Goal: Task Accomplishment & Management: Manage account settings

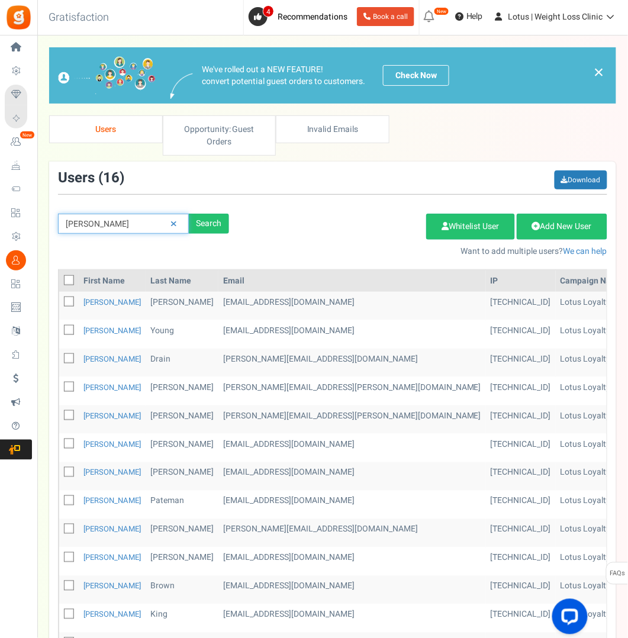
click at [120, 227] on input "[PERSON_NAME]" at bounding box center [123, 224] width 131 height 20
type input "[PERSON_NAME]"
click at [202, 214] on div "Search" at bounding box center [209, 224] width 40 height 20
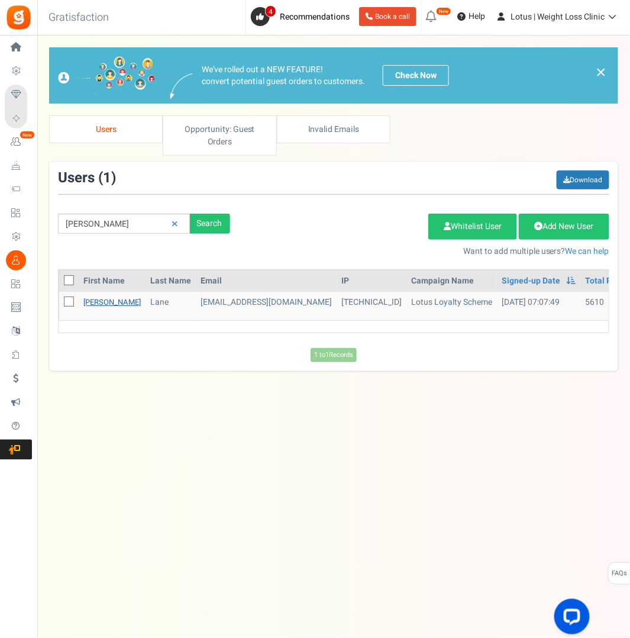
click at [90, 297] on link "[PERSON_NAME]" at bounding box center [111, 301] width 57 height 11
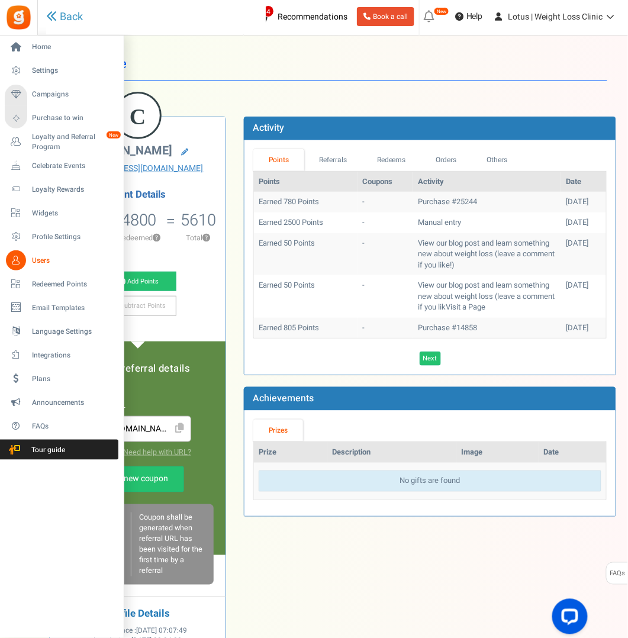
click at [39, 264] on span "Users" at bounding box center [73, 261] width 83 height 10
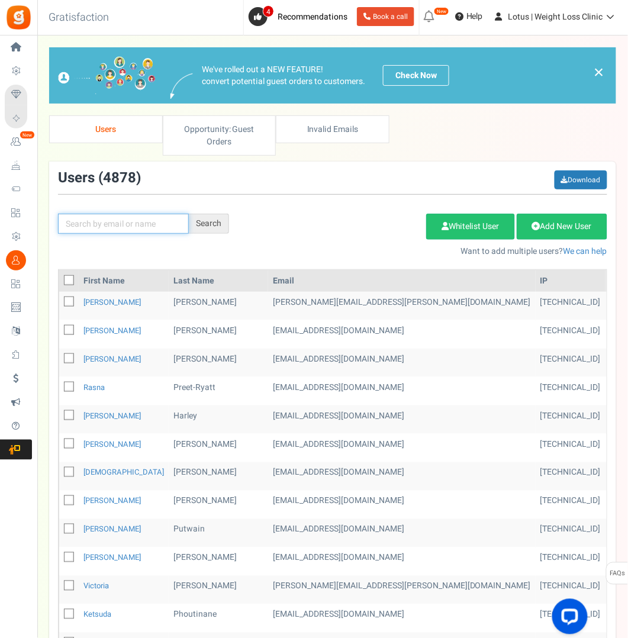
click at [127, 220] on input "text" at bounding box center [123, 224] width 131 height 20
paste input "[PERSON_NAME]"
type input "[PERSON_NAME]"
click at [202, 224] on div "Search" at bounding box center [209, 224] width 40 height 20
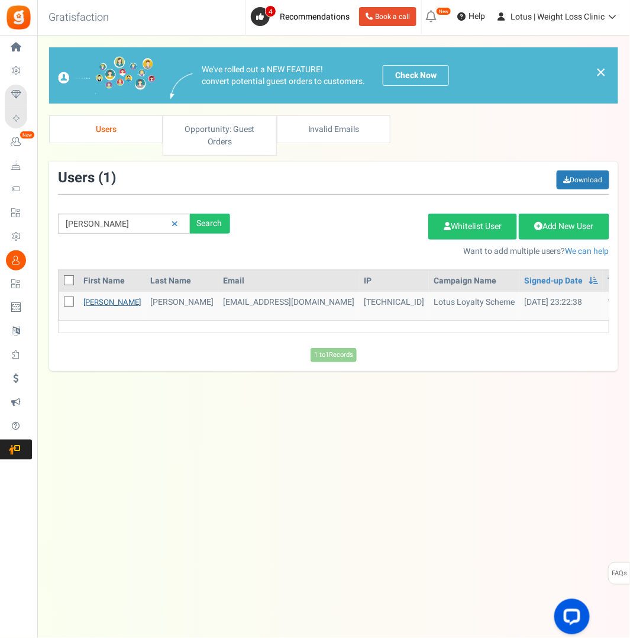
click at [94, 297] on link "[PERSON_NAME]" at bounding box center [111, 301] width 57 height 11
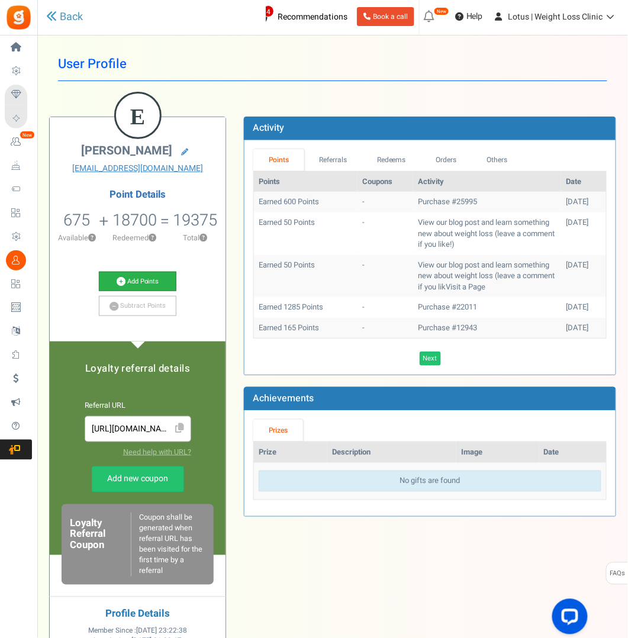
click at [130, 279] on link "Add Points" at bounding box center [138, 282] width 78 height 20
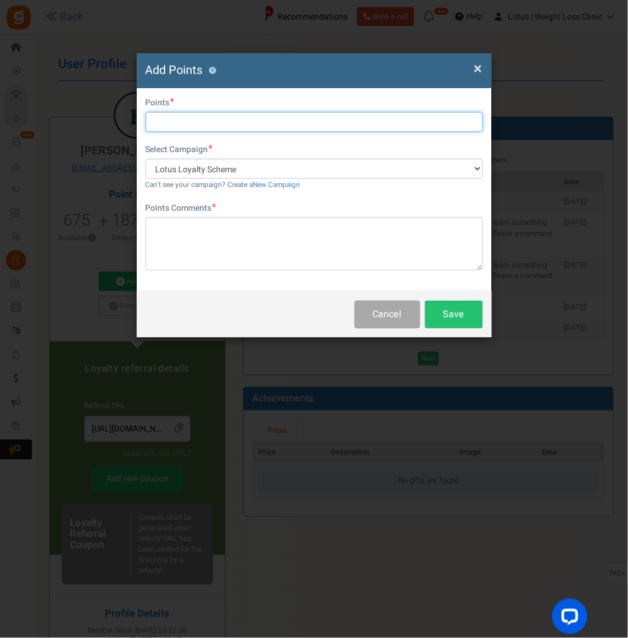
click at [189, 123] on input "text" at bounding box center [314, 122] width 337 height 20
type input "2500"
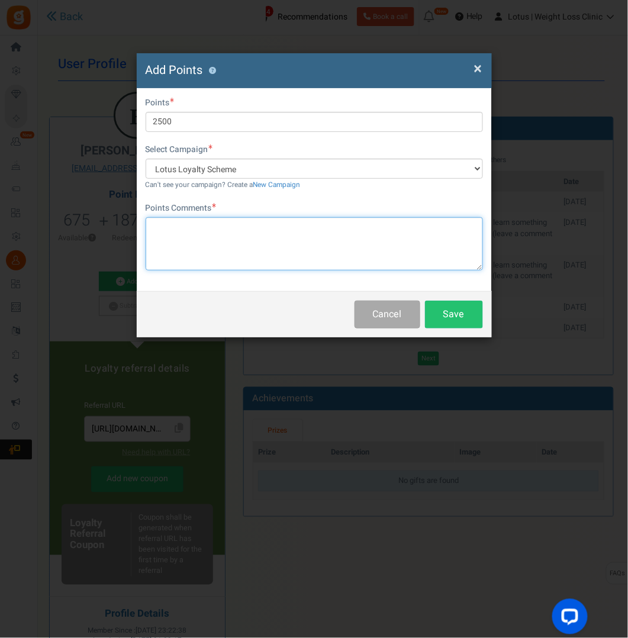
click at [166, 225] on textarea at bounding box center [314, 243] width 337 height 53
type textarea "Promo group points"
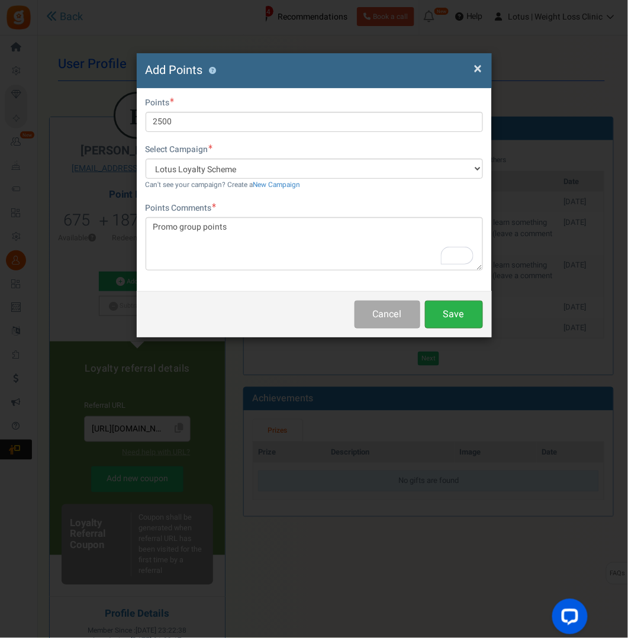
click at [456, 314] on button "Save" at bounding box center [454, 315] width 58 height 28
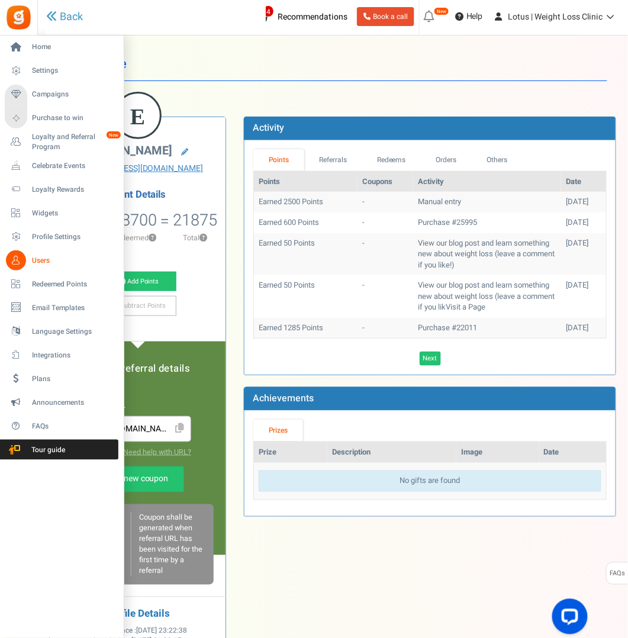
click at [41, 259] on span "Users" at bounding box center [73, 261] width 83 height 10
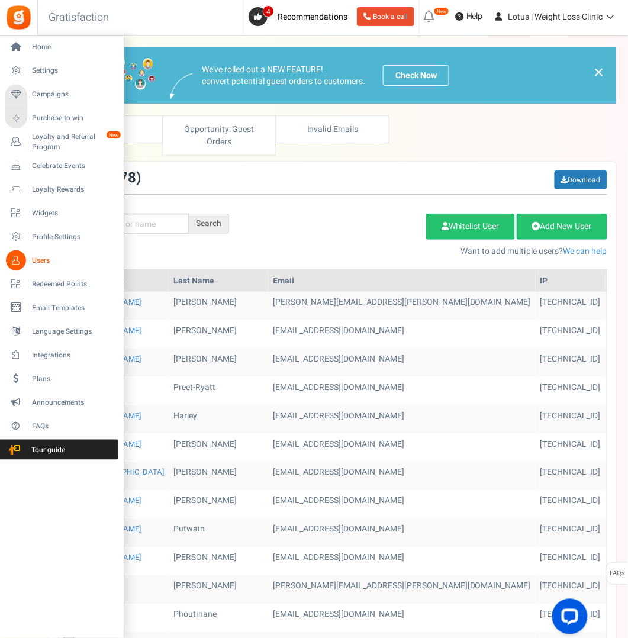
click at [46, 260] on span "Users" at bounding box center [73, 261] width 83 height 10
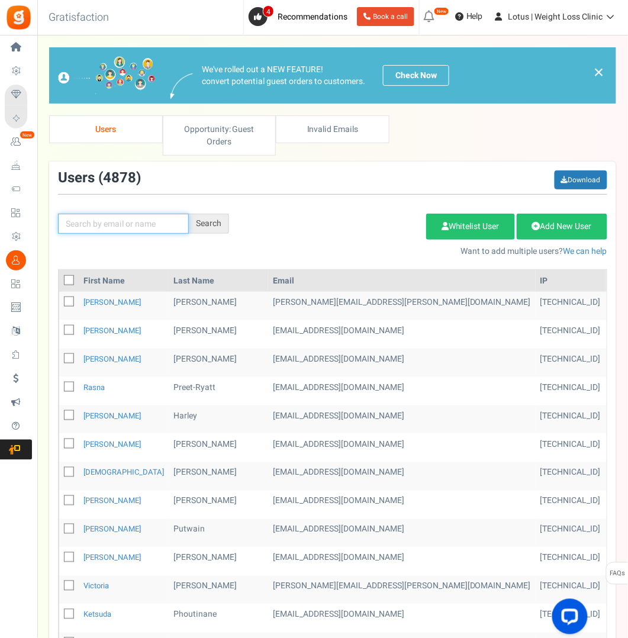
click at [161, 225] on input "text" at bounding box center [123, 224] width 131 height 20
type input "[PERSON_NAME]"
click at [216, 227] on div "Search" at bounding box center [209, 224] width 40 height 20
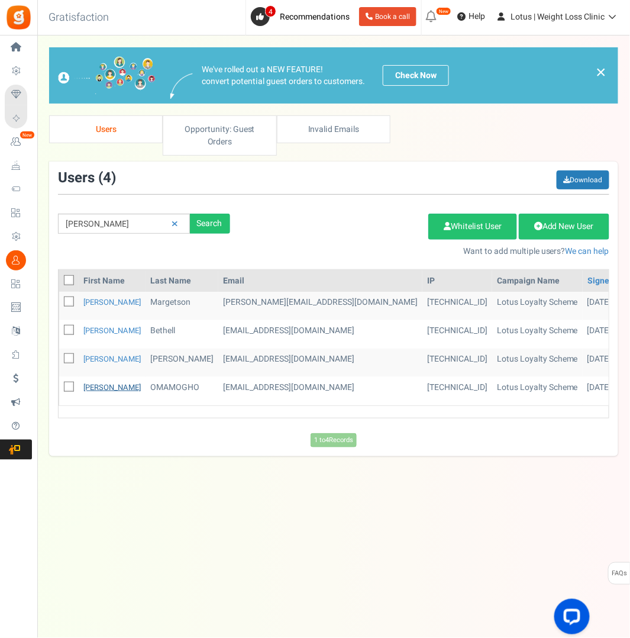
click at [88, 386] on link "[PERSON_NAME]" at bounding box center [111, 387] width 57 height 11
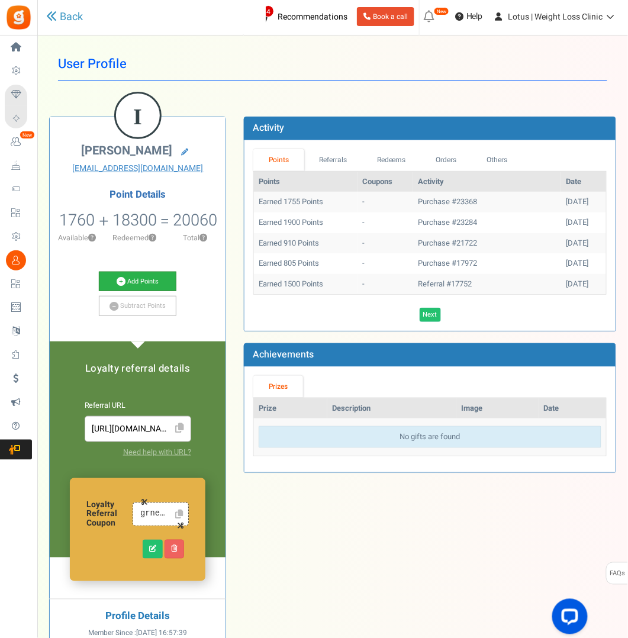
click at [135, 283] on link "Add Points" at bounding box center [138, 282] width 78 height 20
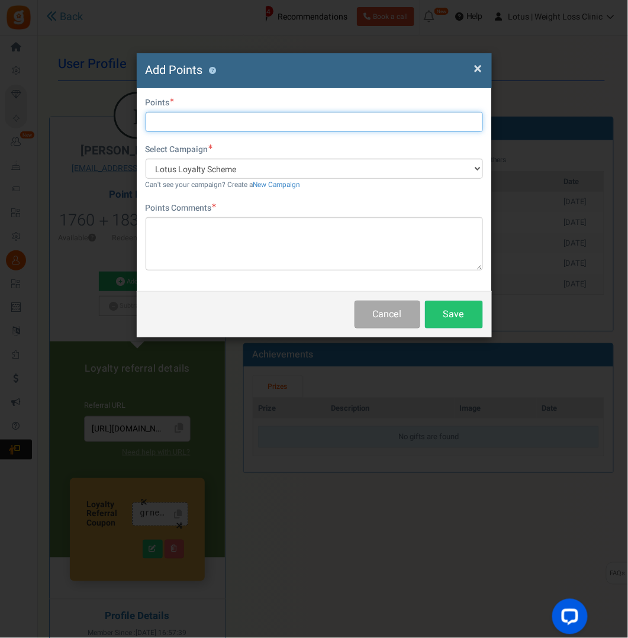
click at [188, 124] on input "text" at bounding box center [314, 122] width 337 height 20
type input "2500"
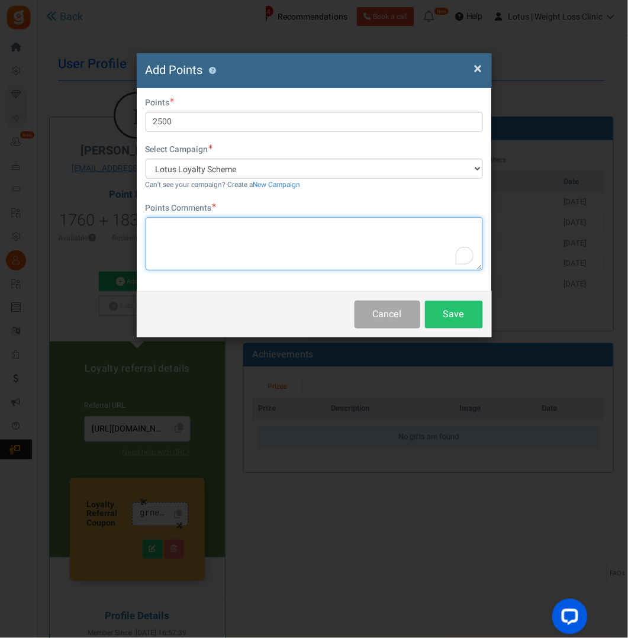
click at [185, 224] on textarea "To enrich screen reader interactions, please activate Accessibility in Grammarl…" at bounding box center [314, 243] width 337 height 53
type textarea "Promo group points"
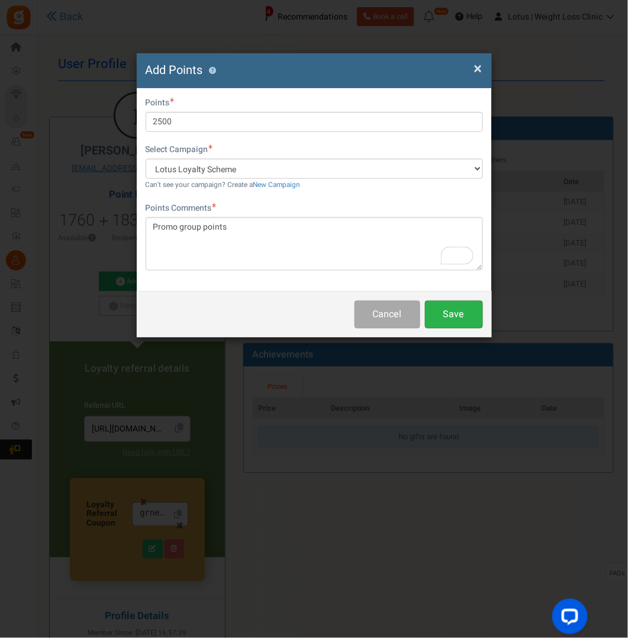
click at [452, 312] on button "Save" at bounding box center [454, 315] width 58 height 28
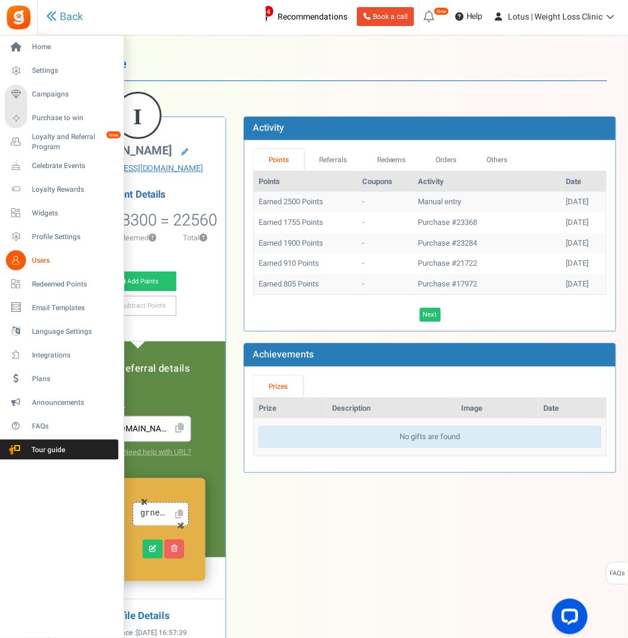
click at [40, 258] on span "Users" at bounding box center [73, 261] width 83 height 10
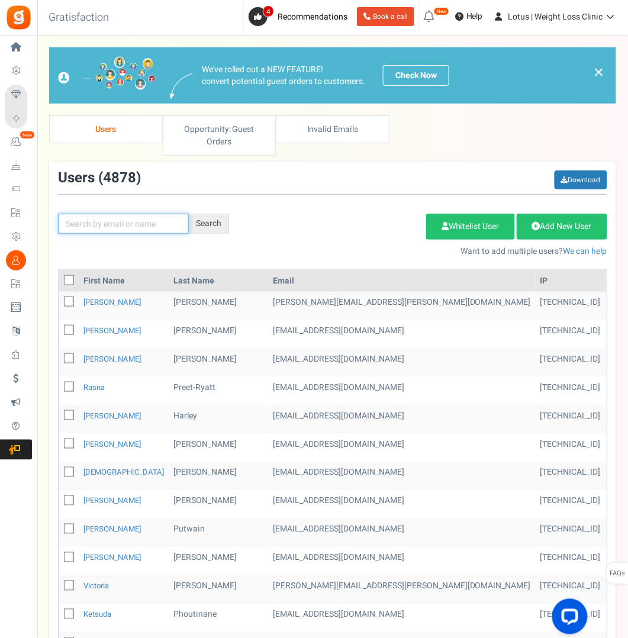
click at [106, 216] on input "text" at bounding box center [123, 224] width 131 height 20
type input "[PERSON_NAME]"
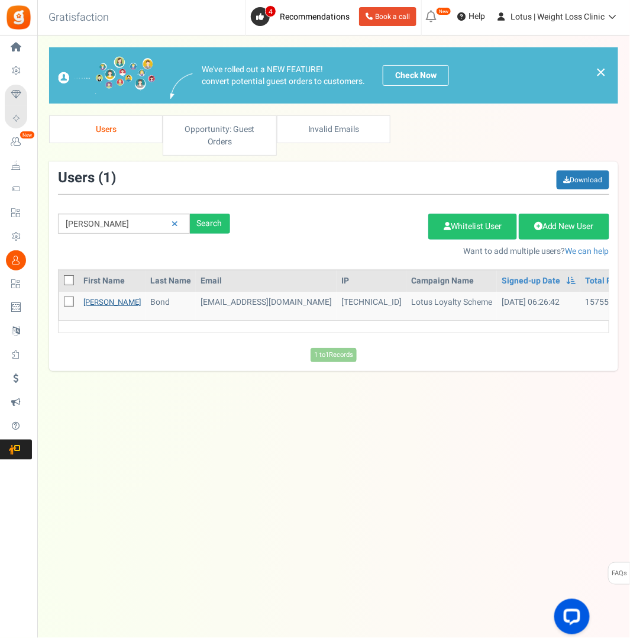
click at [87, 302] on link "[PERSON_NAME]" at bounding box center [111, 301] width 57 height 11
